Goal: Register for event/course

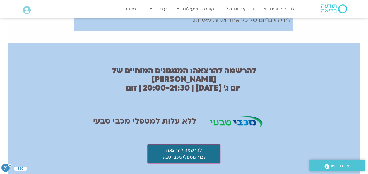
scroll to position [351, 0]
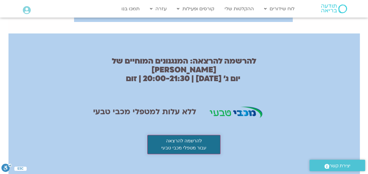
click at [181, 135] on button "להרשמה להרצאה עבור מטפלי מכבי טבעי" at bounding box center [183, 144] width 73 height 19
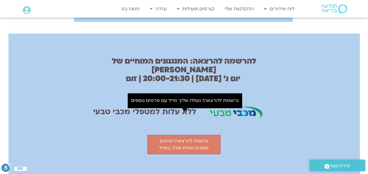
click at [121, 123] on div "להרשמה להרצאה: המנגנונים המוחיים של סטרס ​ יום ג׳ 30.9.25 | 20:00-21:30 | זום​ …" at bounding box center [183, 105] width 183 height 103
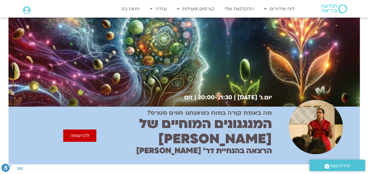
scroll to position [0, 0]
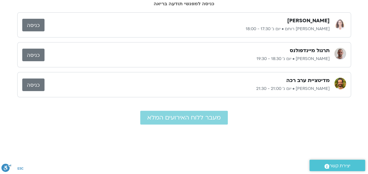
scroll to position [58, 0]
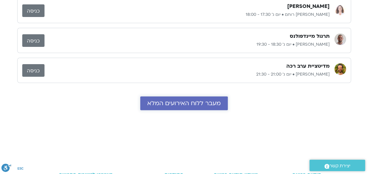
click at [187, 102] on span "מעבר ללוח האירועים המלא" at bounding box center [183, 103] width 73 height 7
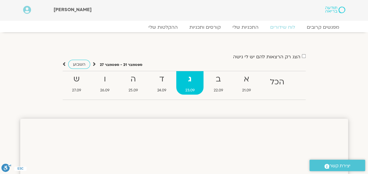
click at [189, 79] on strong "ג" at bounding box center [189, 79] width 27 height 13
click at [74, 64] on span "השבוע" at bounding box center [79, 64] width 13 height 6
click at [64, 63] on icon at bounding box center [64, 64] width 3 height 6
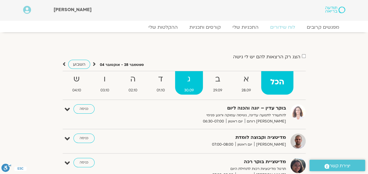
click at [190, 87] on span "30.09" at bounding box center [189, 90] width 28 height 6
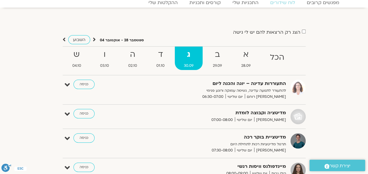
scroll to position [58, 0]
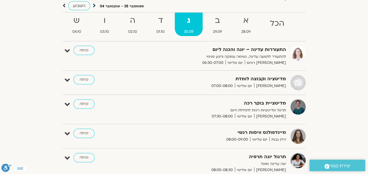
click at [94, 5] on icon at bounding box center [94, 6] width 3 height 6
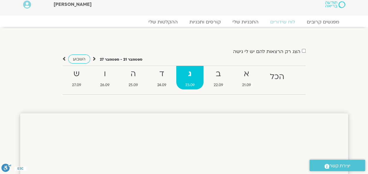
scroll to position [0, 0]
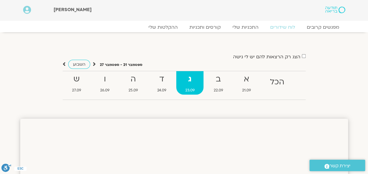
click at [190, 82] on strong "ג" at bounding box center [189, 79] width 27 height 13
click at [79, 64] on span "השבוע" at bounding box center [79, 64] width 13 height 6
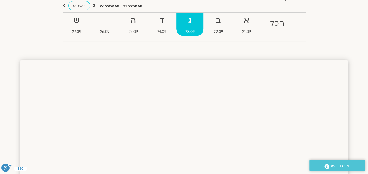
scroll to position [29, 0]
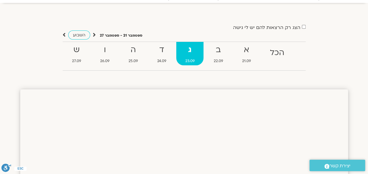
click at [188, 51] on strong "ג" at bounding box center [189, 49] width 27 height 13
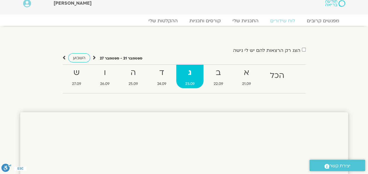
scroll to position [0, 0]
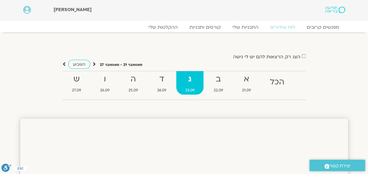
click at [190, 80] on strong "ג" at bounding box center [189, 79] width 27 height 13
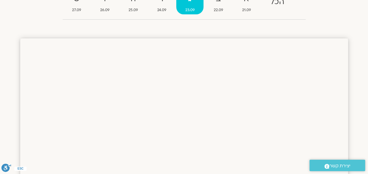
scroll to position [117, 0]
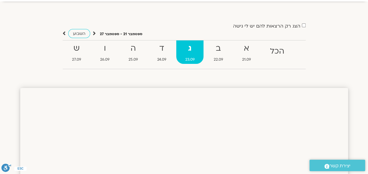
scroll to position [29, 0]
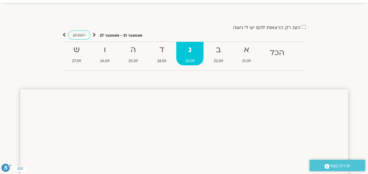
click at [190, 51] on strong "ג" at bounding box center [189, 49] width 27 height 13
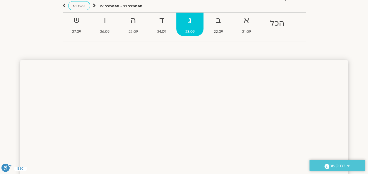
scroll to position [0, 0]
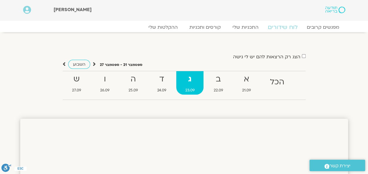
click at [279, 27] on link "לוח שידורים" at bounding box center [282, 27] width 44 height 7
click at [190, 81] on strong "ג" at bounding box center [189, 79] width 27 height 13
click at [209, 27] on link "קורסים ותכניות" at bounding box center [204, 27] width 51 height 7
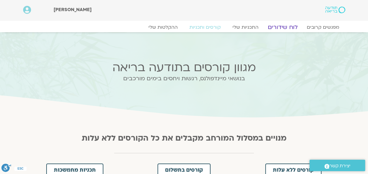
click at [280, 26] on link "לוח שידורים" at bounding box center [282, 27] width 44 height 7
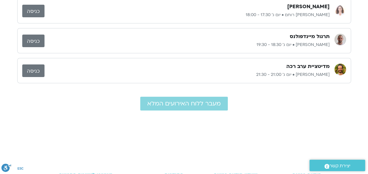
scroll to position [58, 0]
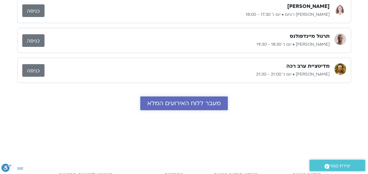
click at [191, 102] on span "מעבר ללוח האירועים המלא" at bounding box center [183, 103] width 73 height 7
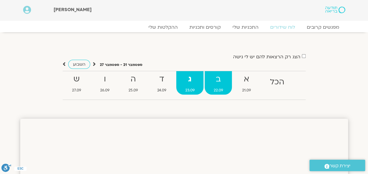
click at [216, 82] on strong "ב" at bounding box center [217, 79] width 27 height 13
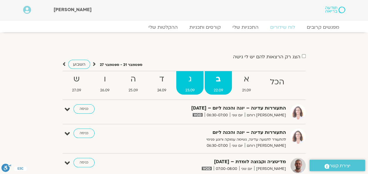
click at [186, 82] on strong "ג" at bounding box center [189, 79] width 27 height 13
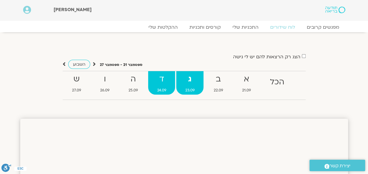
click at [160, 82] on strong "ד" at bounding box center [161, 79] width 27 height 13
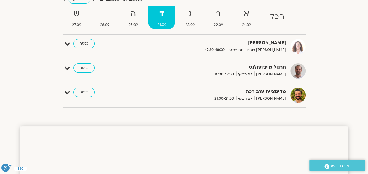
scroll to position [58, 0]
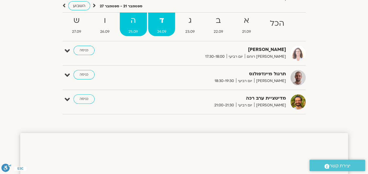
click at [133, 24] on strong "ה" at bounding box center [133, 20] width 27 height 13
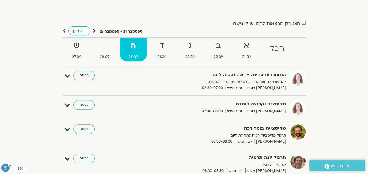
scroll to position [0, 0]
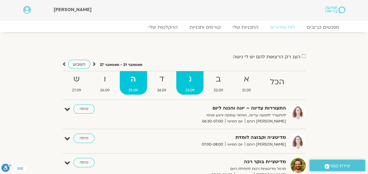
click at [192, 77] on strong "ג" at bounding box center [189, 79] width 27 height 13
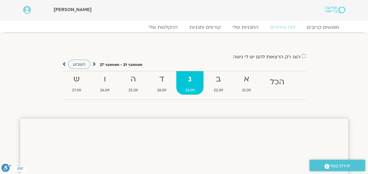
click at [336, 94] on div "הצג רק הרצאות להם יש לי גישה ספטמבר 21 - ספטמבר 27 השבוע להציג אירועים שפתוחים …" at bounding box center [184, 78] width 328 height 51
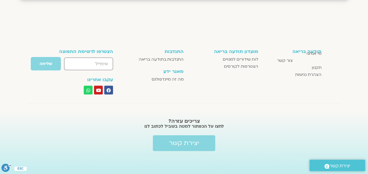
scroll to position [532, 0]
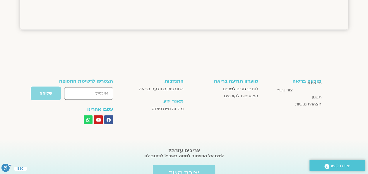
click at [237, 87] on span "לוח שידורים למנויים" at bounding box center [240, 88] width 35 height 7
